Goal: Task Accomplishment & Management: Use online tool/utility

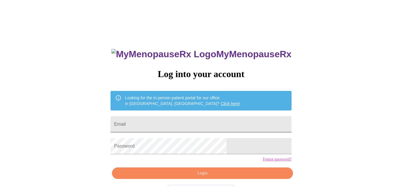
click at [243, 124] on input "Email" at bounding box center [201, 124] width 181 height 16
type input "[EMAIL_ADDRESS][DOMAIN_NAME]"
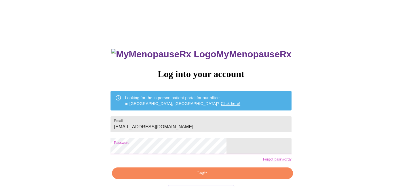
click at [232, 177] on span "Login" at bounding box center [203, 173] width 168 height 7
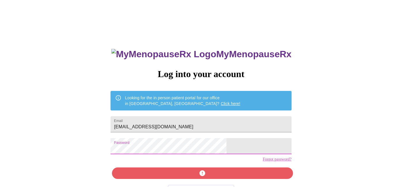
click at [20, 126] on div "MyMenopauseRx Log into your account Looking for the in person patient portal fo…" at bounding box center [201, 114] width 398 height 225
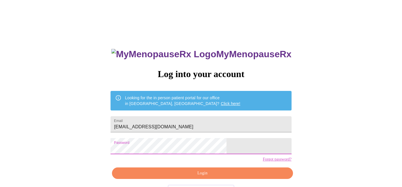
scroll to position [21, 0]
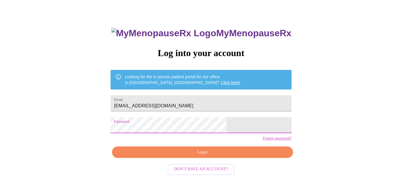
click at [216, 156] on span "Login" at bounding box center [203, 152] width 168 height 7
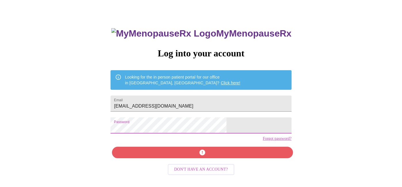
click at [68, 113] on div "MyMenopauseRx Log into your account Looking for the in person patient portal fo…" at bounding box center [201, 94] width 398 height 225
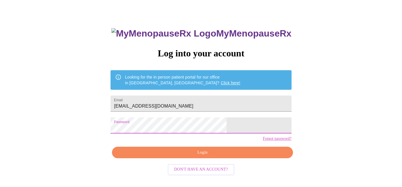
click at [212, 156] on span "Login" at bounding box center [203, 152] width 168 height 7
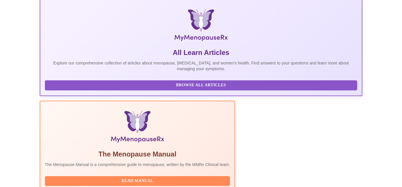
scroll to position [156, 0]
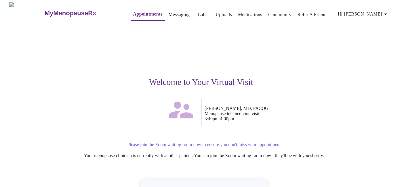
scroll to position [53, 0]
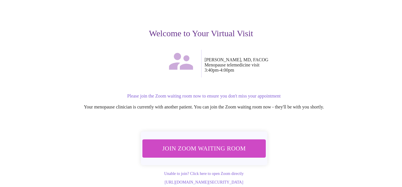
click at [232, 143] on span "Join Zoom Waiting Room" at bounding box center [204, 148] width 108 height 11
